Goal: Task Accomplishment & Management: Complete application form

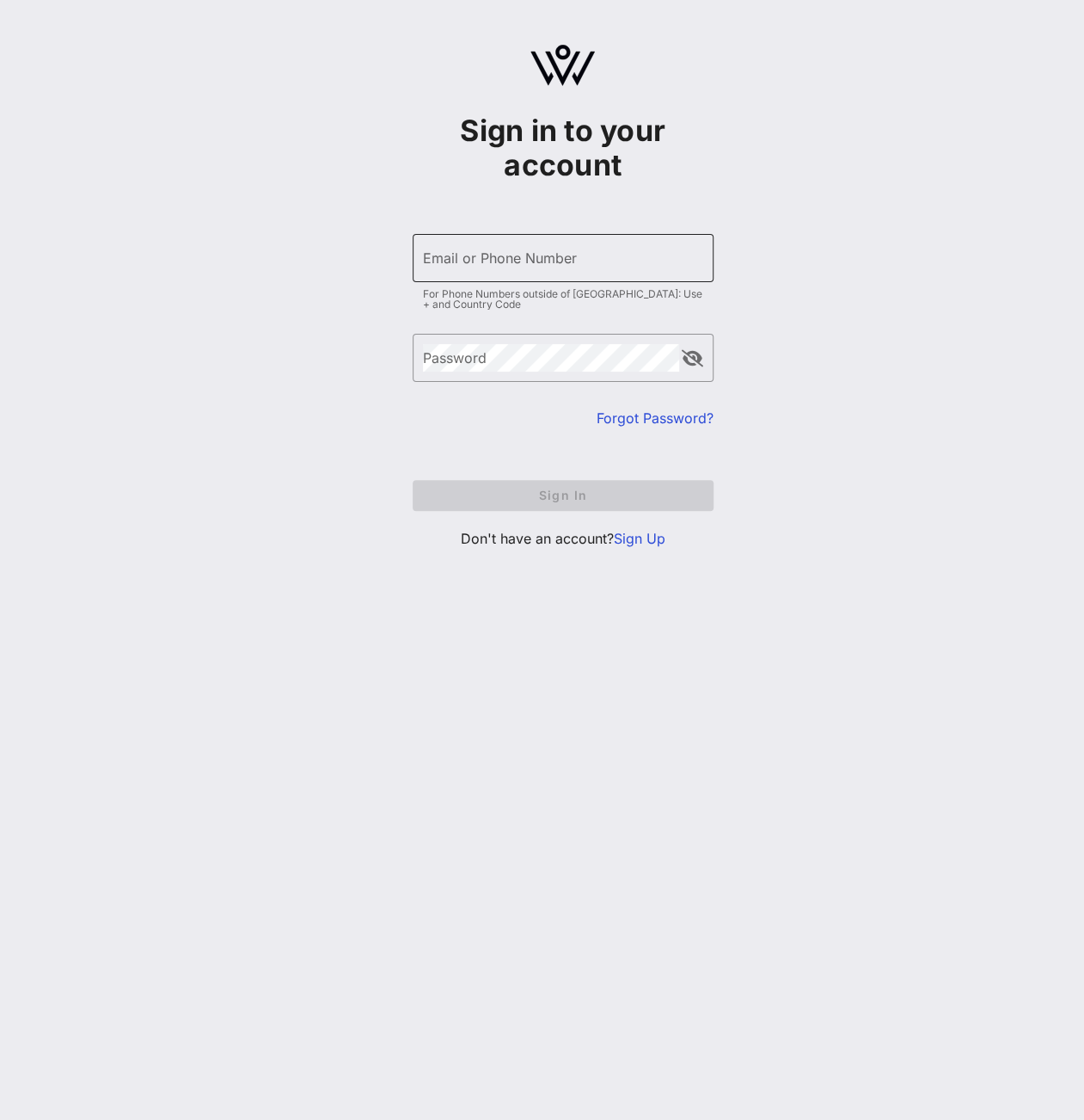
click at [528, 279] on div "Email or Phone Number" at bounding box center [563, 258] width 280 height 48
type input "erick.lutt@bayer.com"
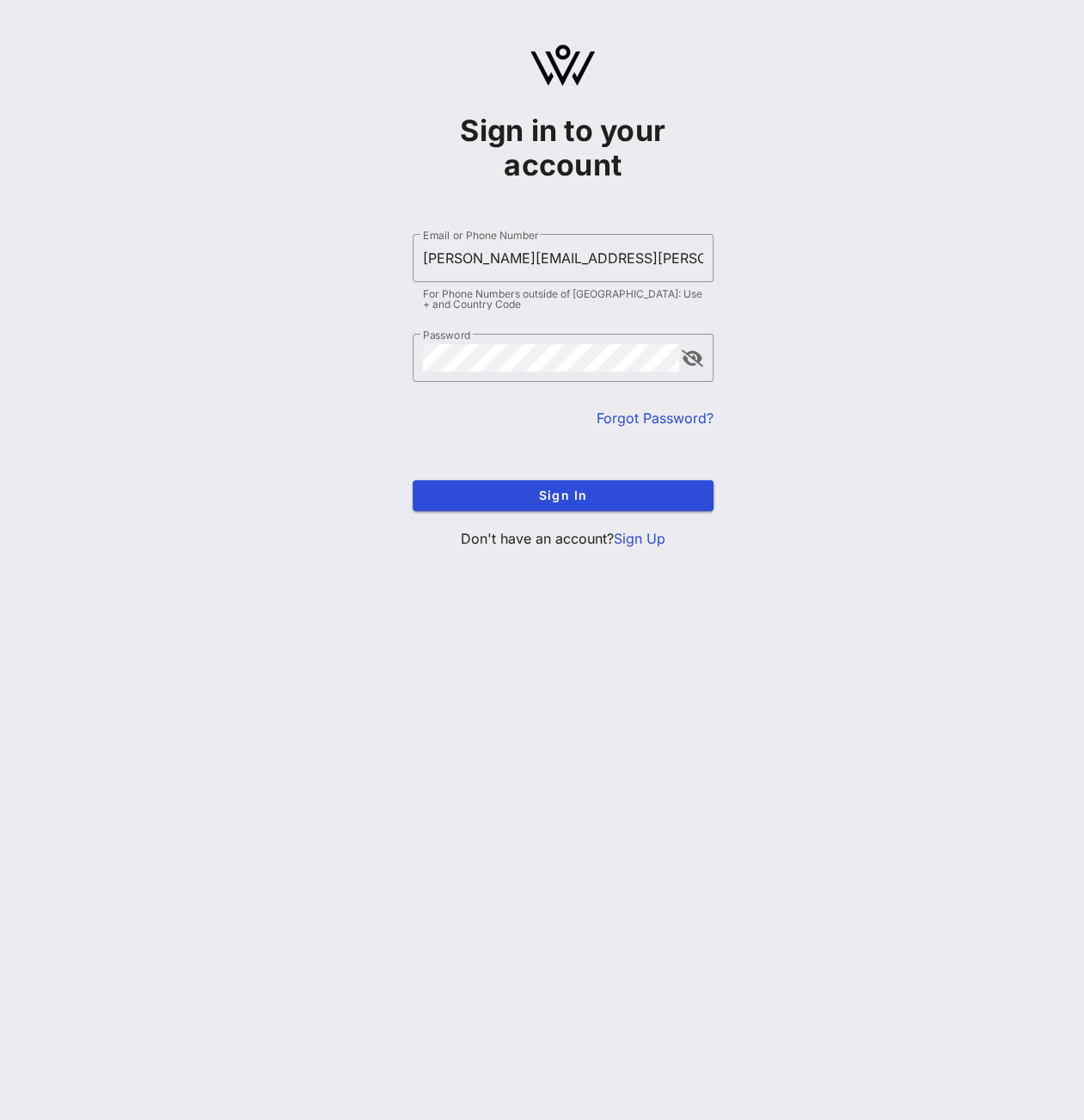
click at [413, 480] on button "Sign In" at bounding box center [563, 496] width 301 height 31
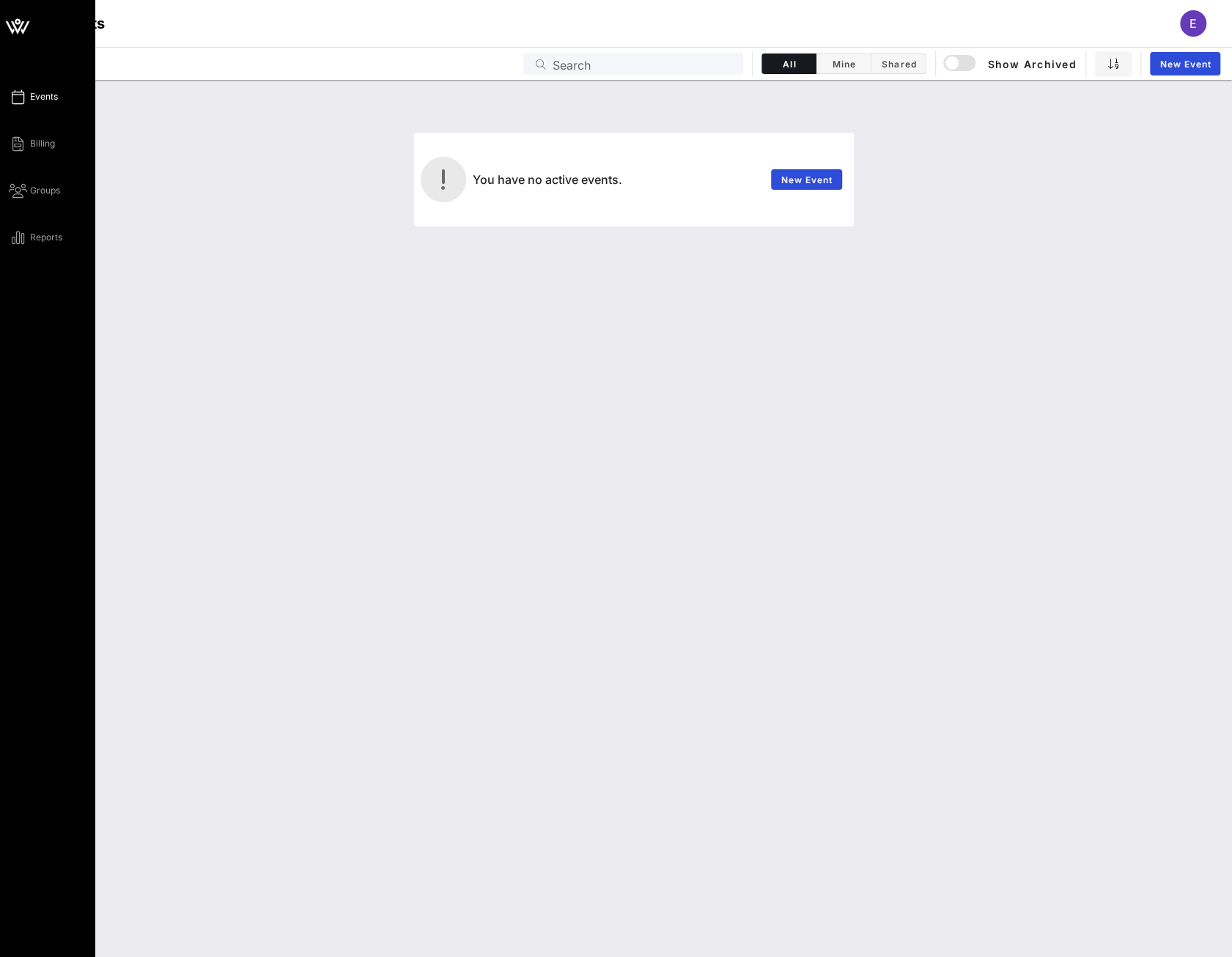
click at [42, 93] on span "Events" at bounding box center [43, 97] width 27 height 13
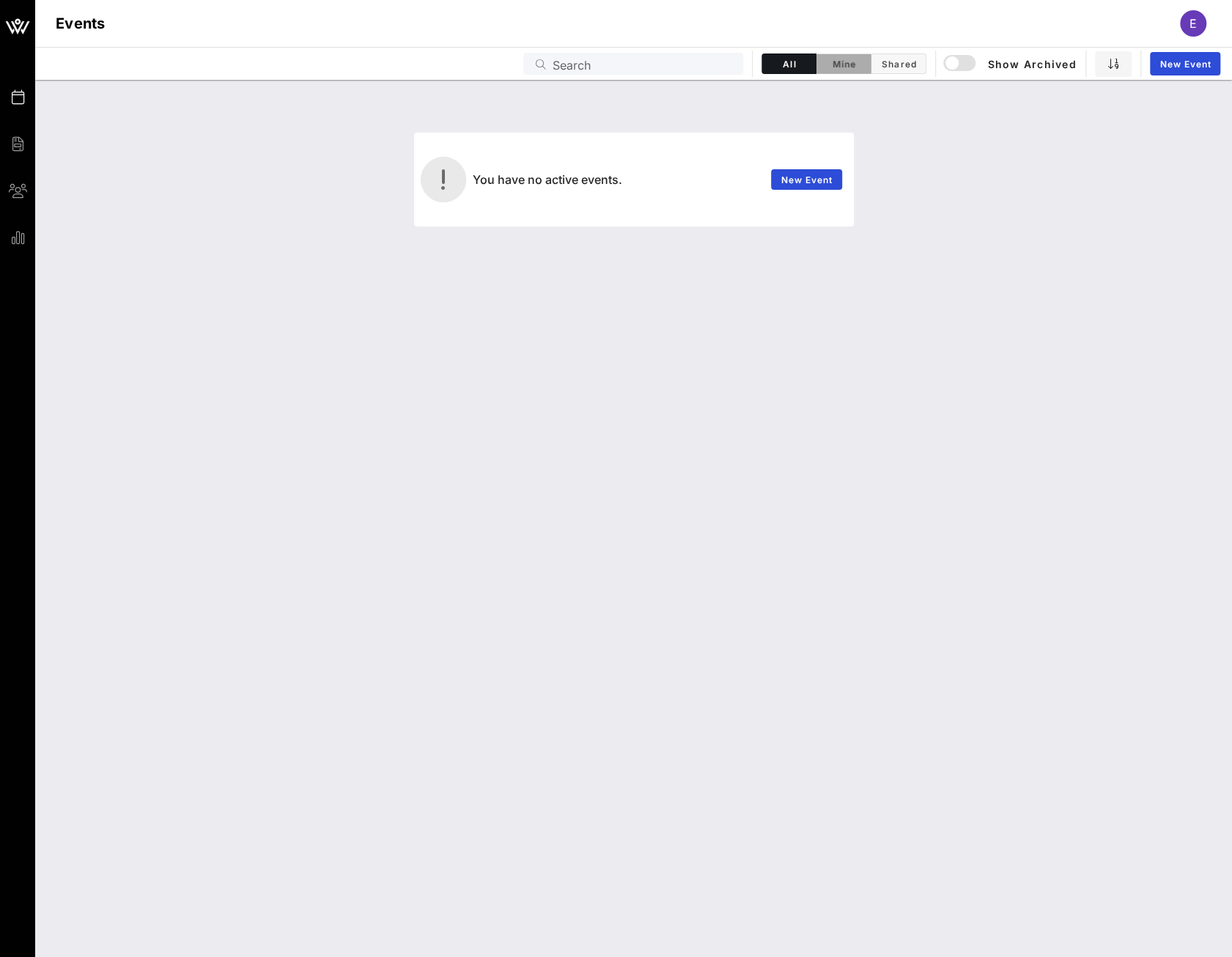
click at [849, 55] on button "Mine" at bounding box center [844, 64] width 55 height 20
click at [900, 70] on button "Shared" at bounding box center [898, 64] width 55 height 20
click at [924, 59] on span "New Event" at bounding box center [1184, 64] width 53 height 11
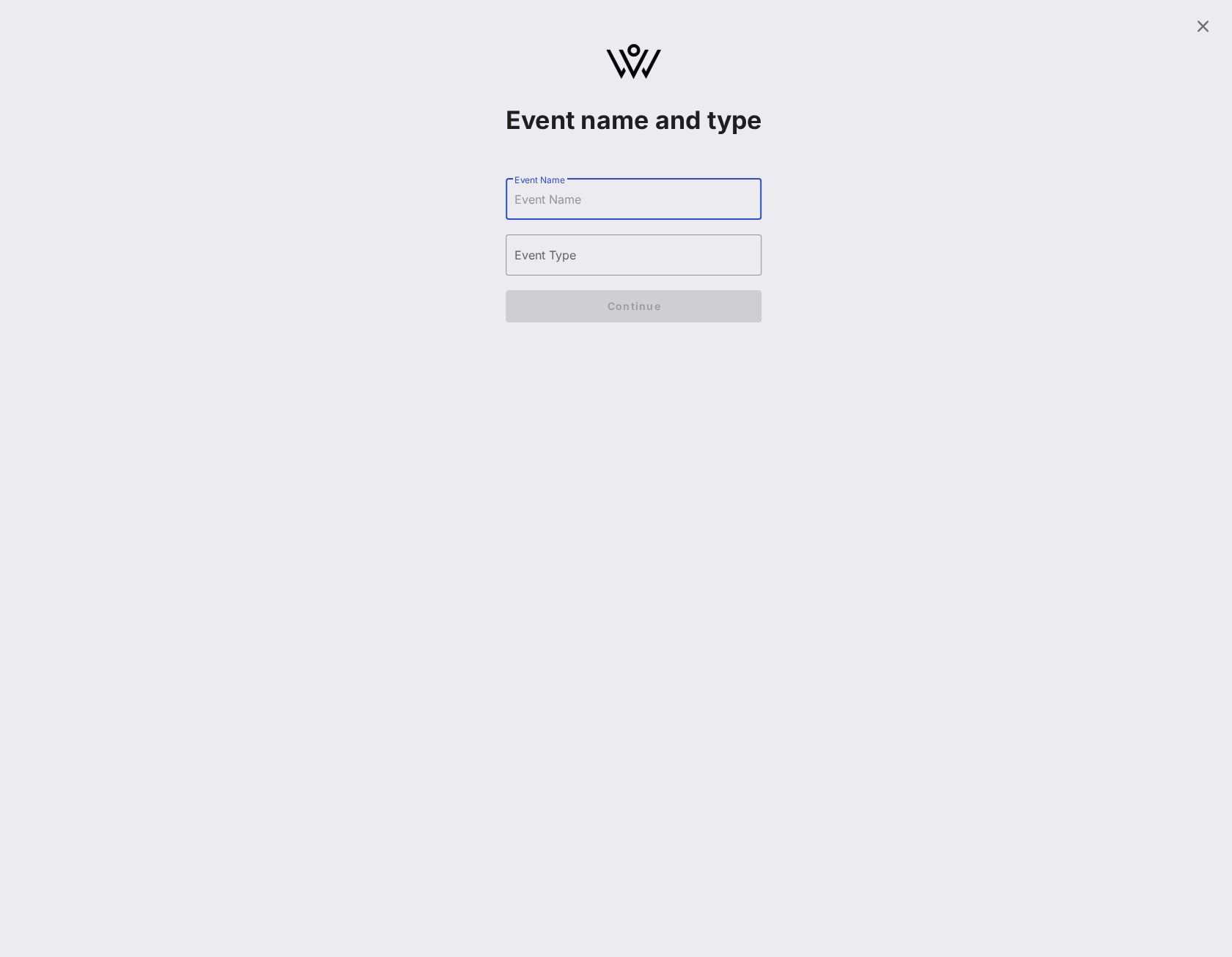
click at [584, 211] on input "Event Name" at bounding box center [633, 199] width 239 height 24
click at [591, 211] on input "Event Name" at bounding box center [633, 199] width 239 height 24
paste input "CHCI’s 48th Annual Awards Gala"
type input "CHCI’s 48th Annual Awards Gala"
click at [605, 267] on input "Event Type" at bounding box center [633, 255] width 239 height 24
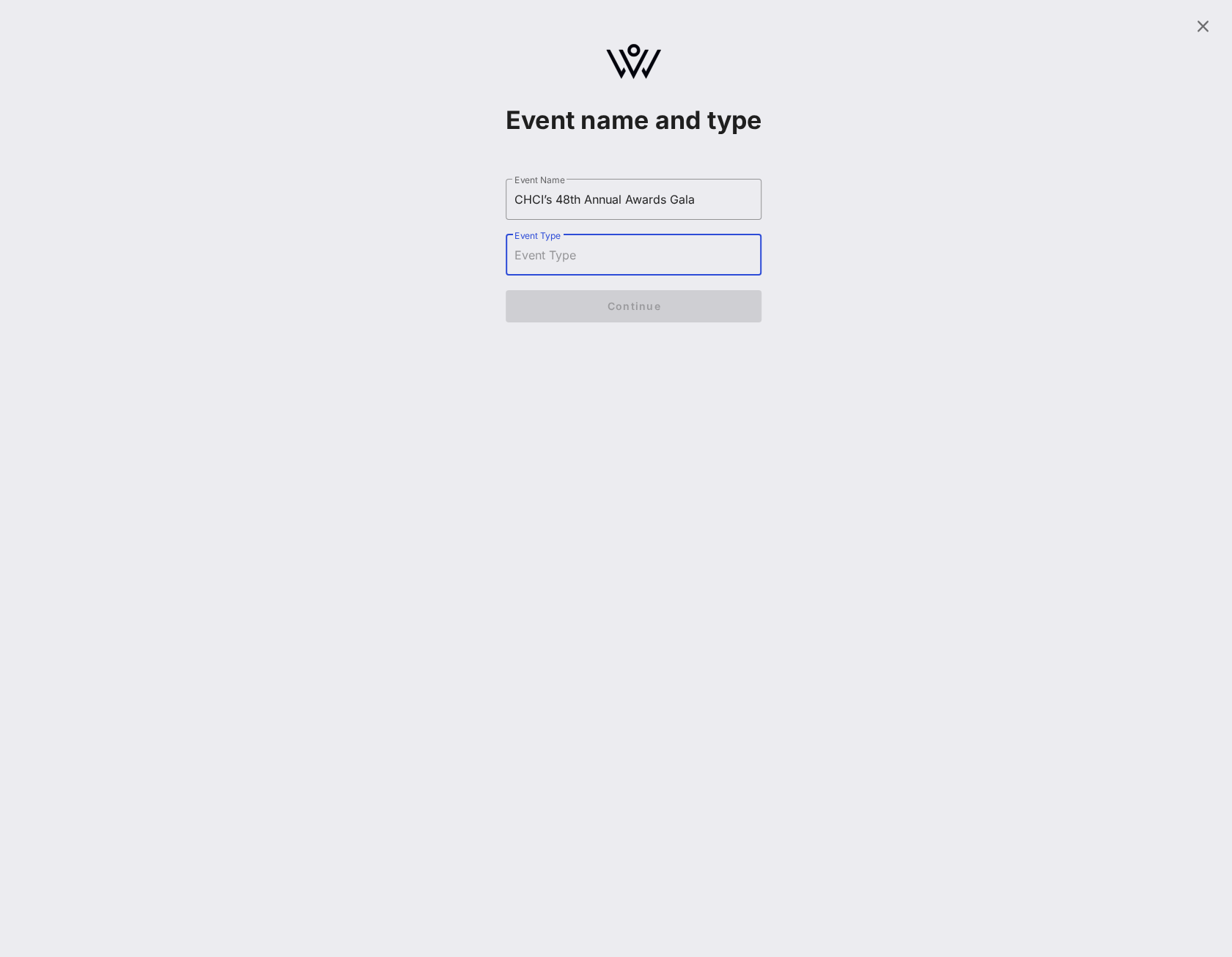
click at [555, 267] on input "Event Type" at bounding box center [633, 255] width 239 height 24
type input "c"
type input "Gala"
click at [590, 312] on span "Continue" at bounding box center [633, 306] width 228 height 13
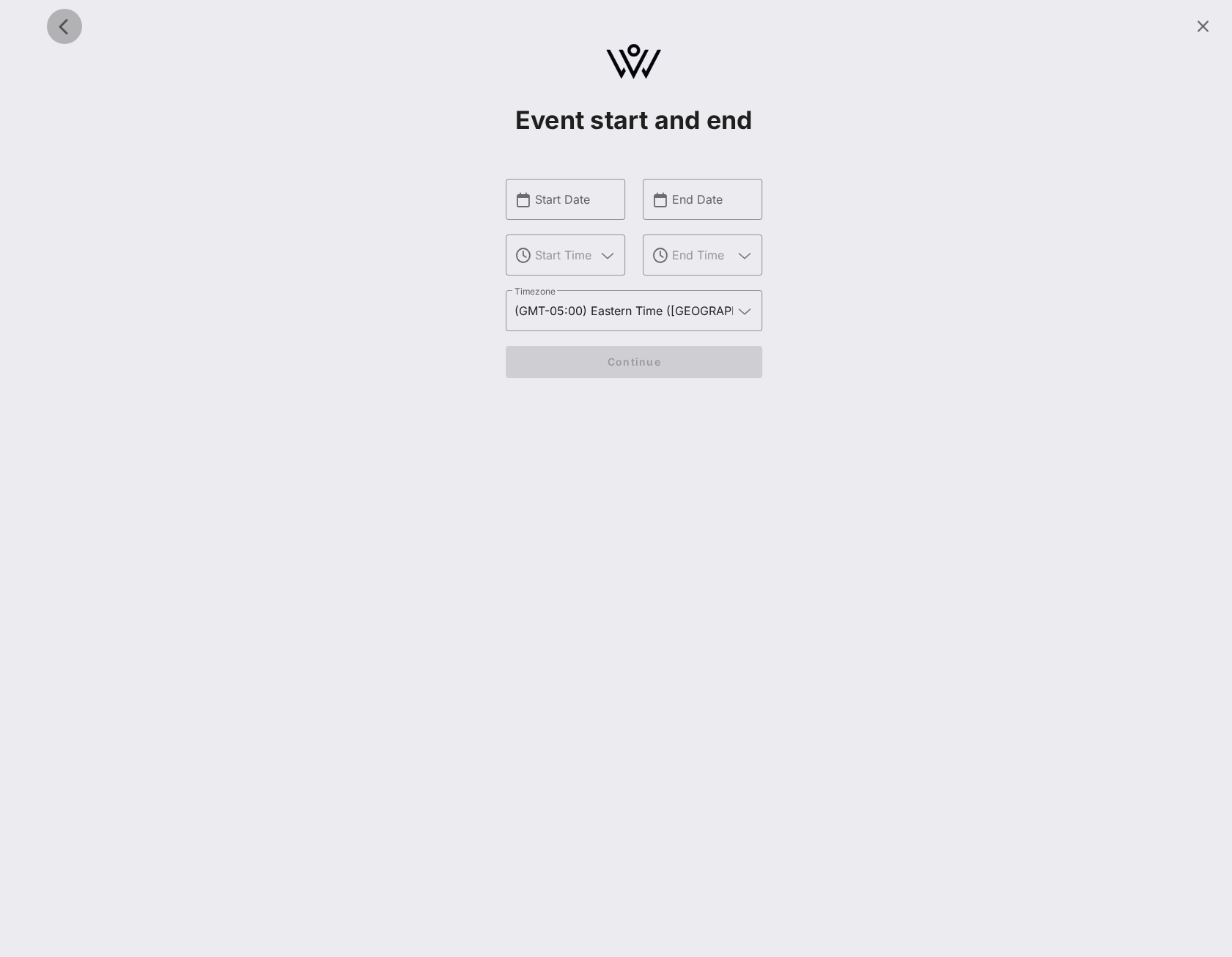
click at [67, 24] on icon "button" at bounding box center [64, 26] width 17 height 17
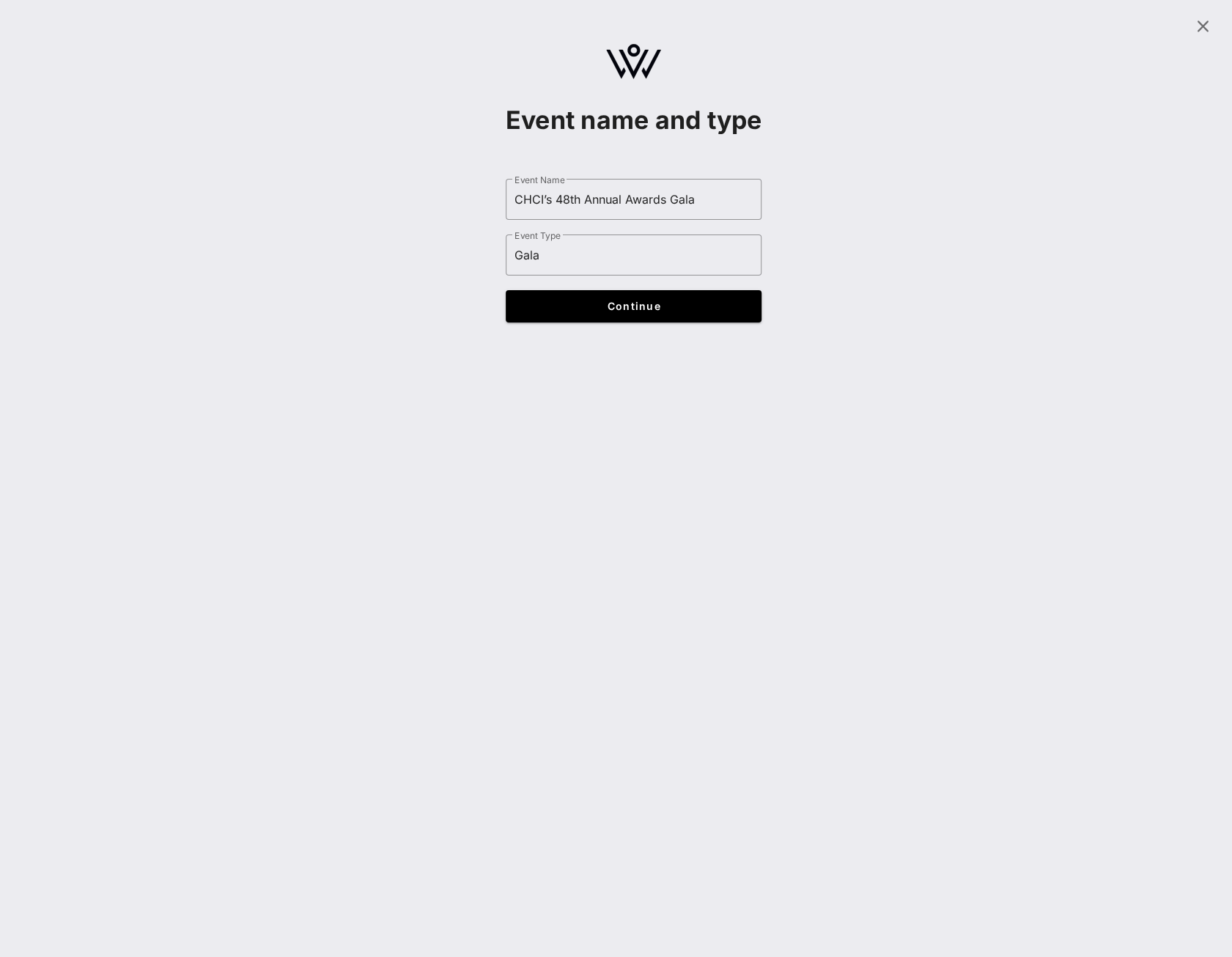
click at [67, 24] on div at bounding box center [633, 26] width 1179 height 35
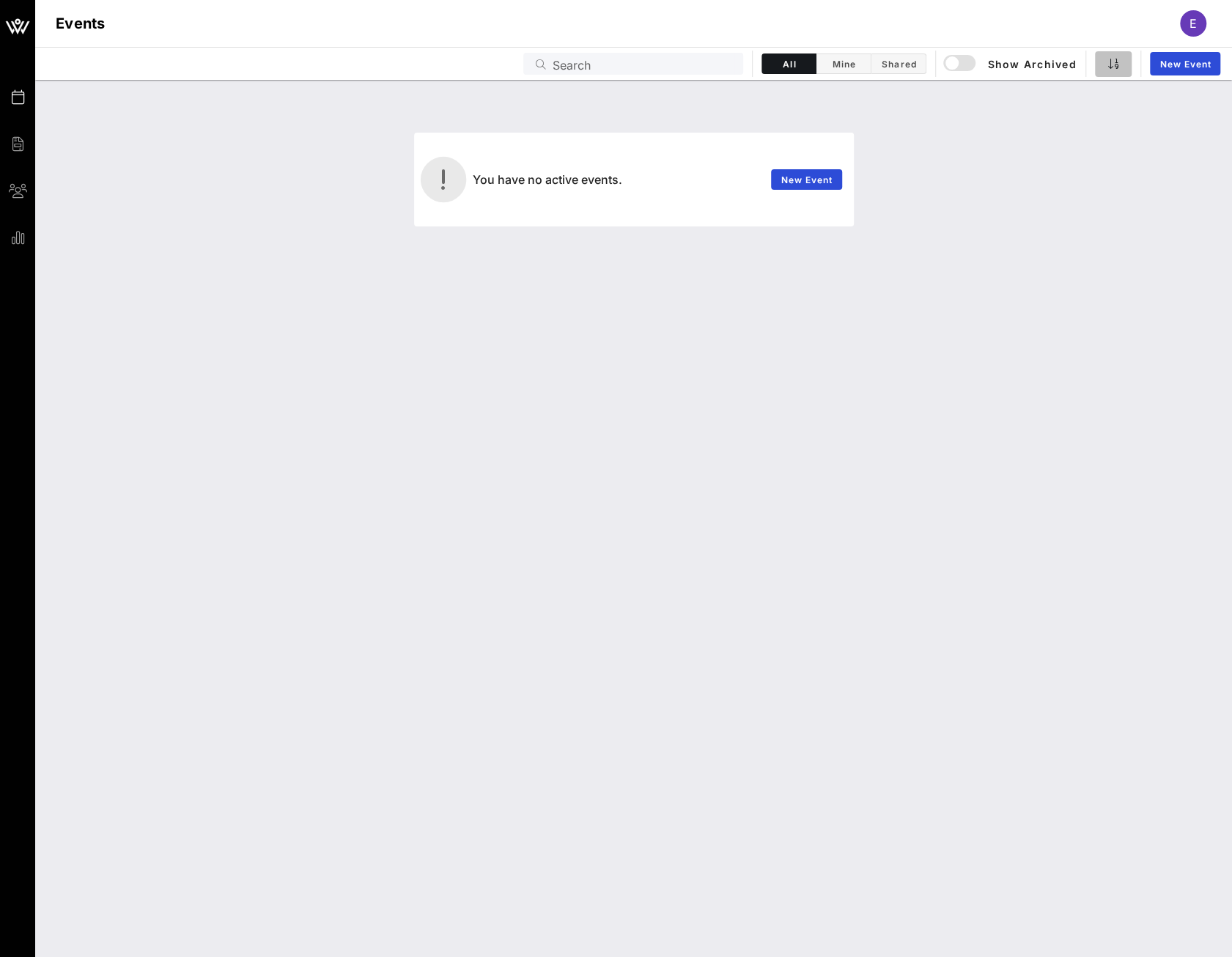
click at [1127, 64] on button "button" at bounding box center [1113, 64] width 37 height 26
click at [1121, 62] on span "button" at bounding box center [1113, 64] width 18 height 12
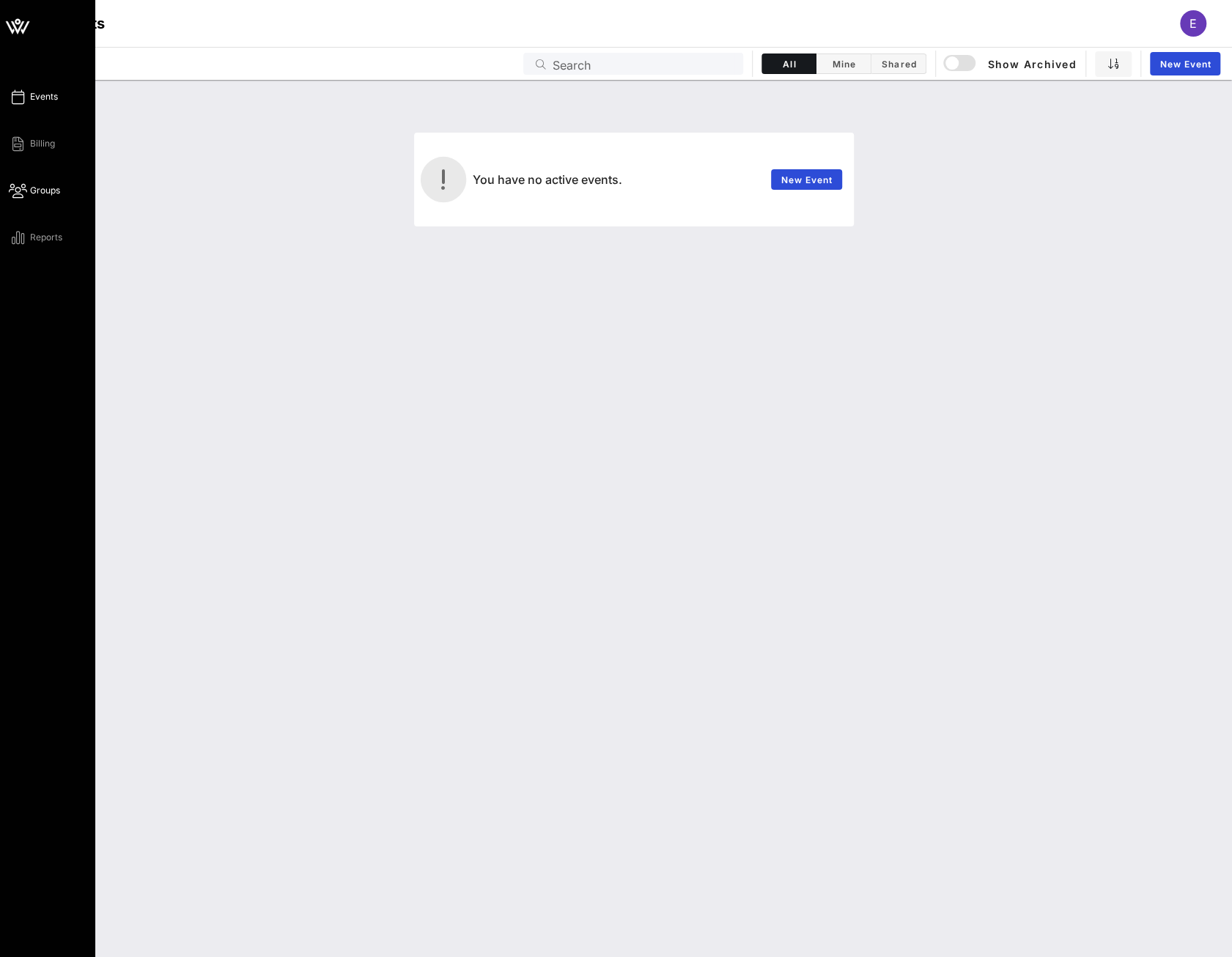
click at [38, 190] on span "Groups" at bounding box center [45, 190] width 30 height 13
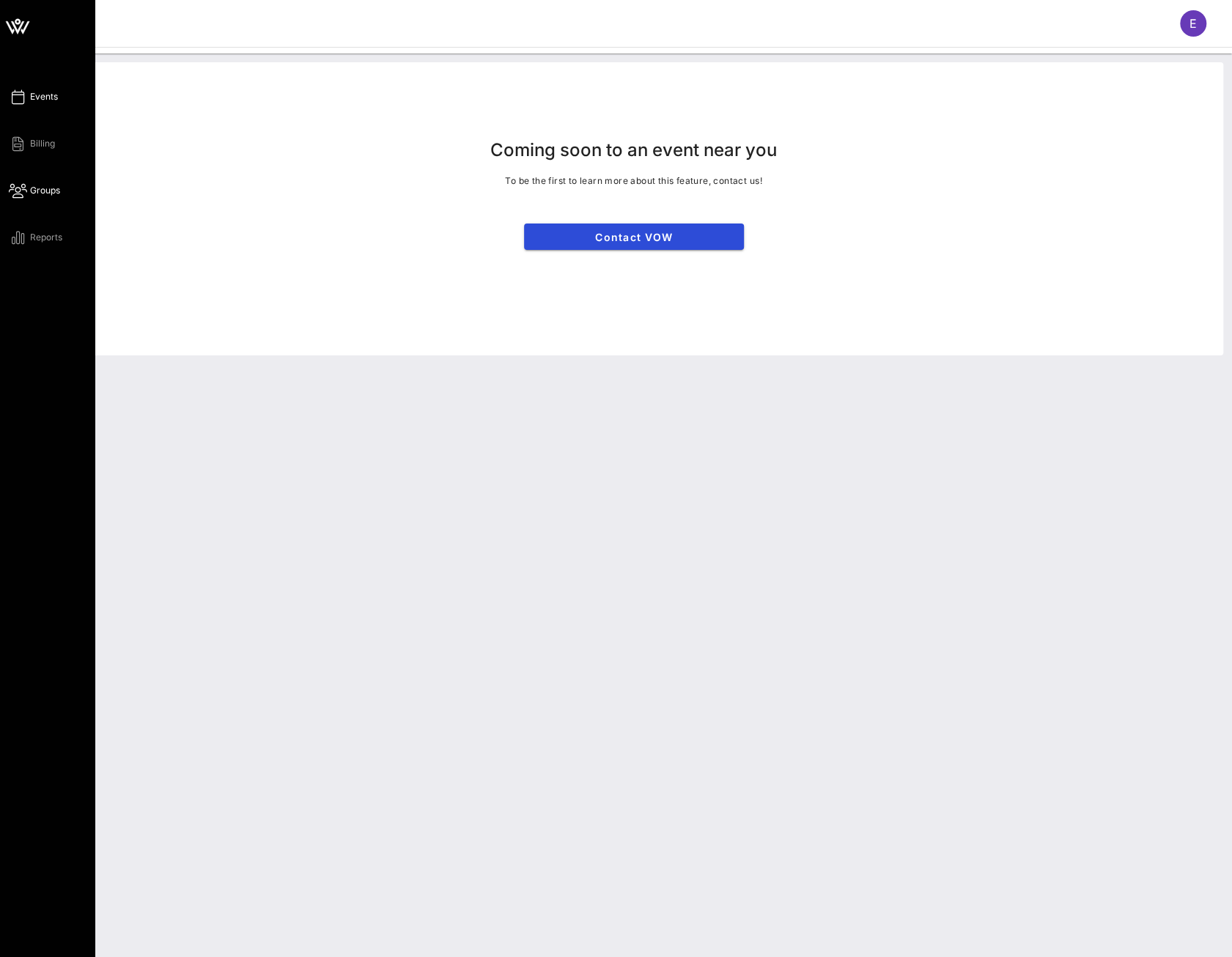
click at [38, 89] on link "Events" at bounding box center [33, 97] width 49 height 17
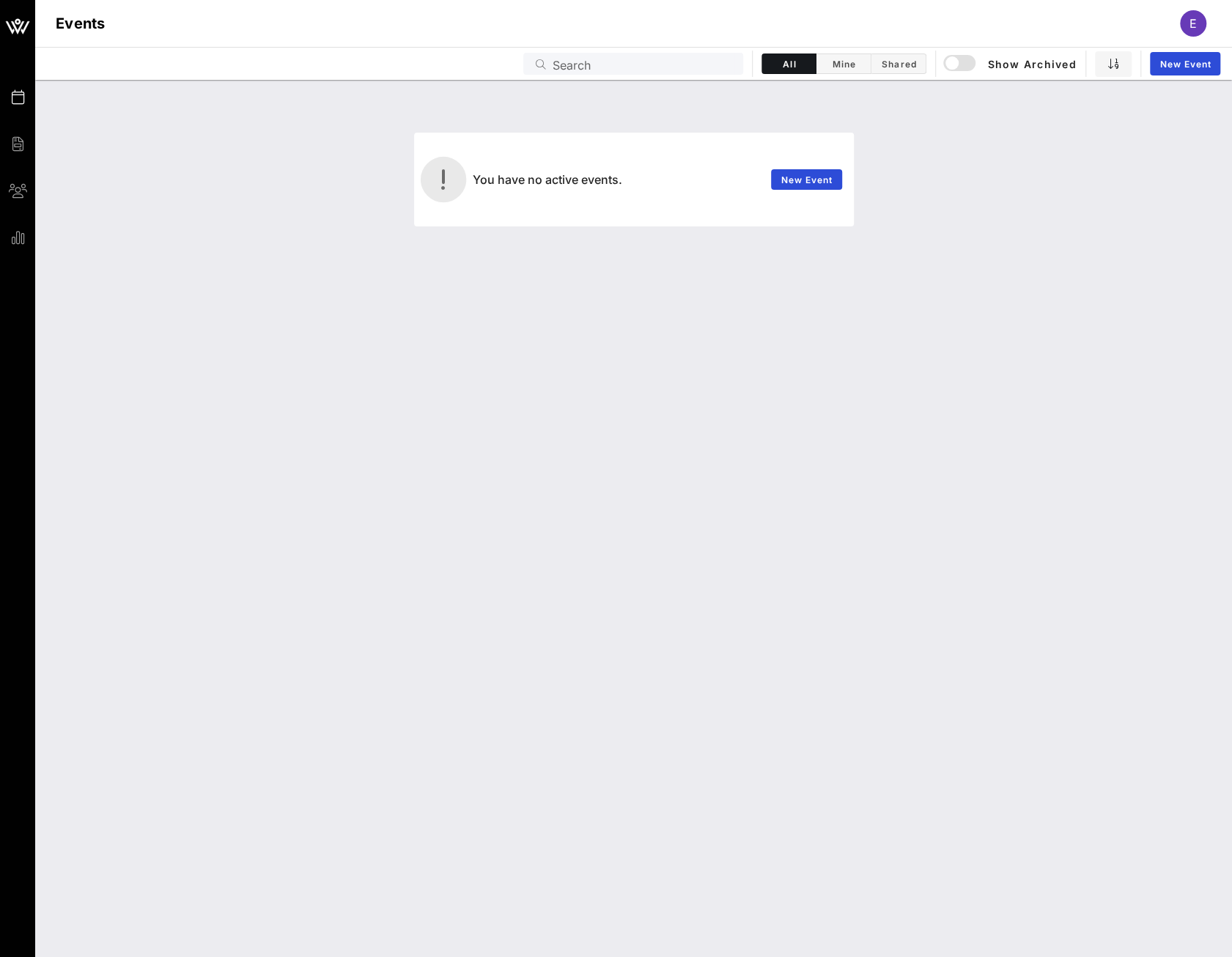
click at [801, 426] on div "You have no active events. New Event" at bounding box center [633, 519] width 1197 height 878
